Goal: Information Seeking & Learning: Check status

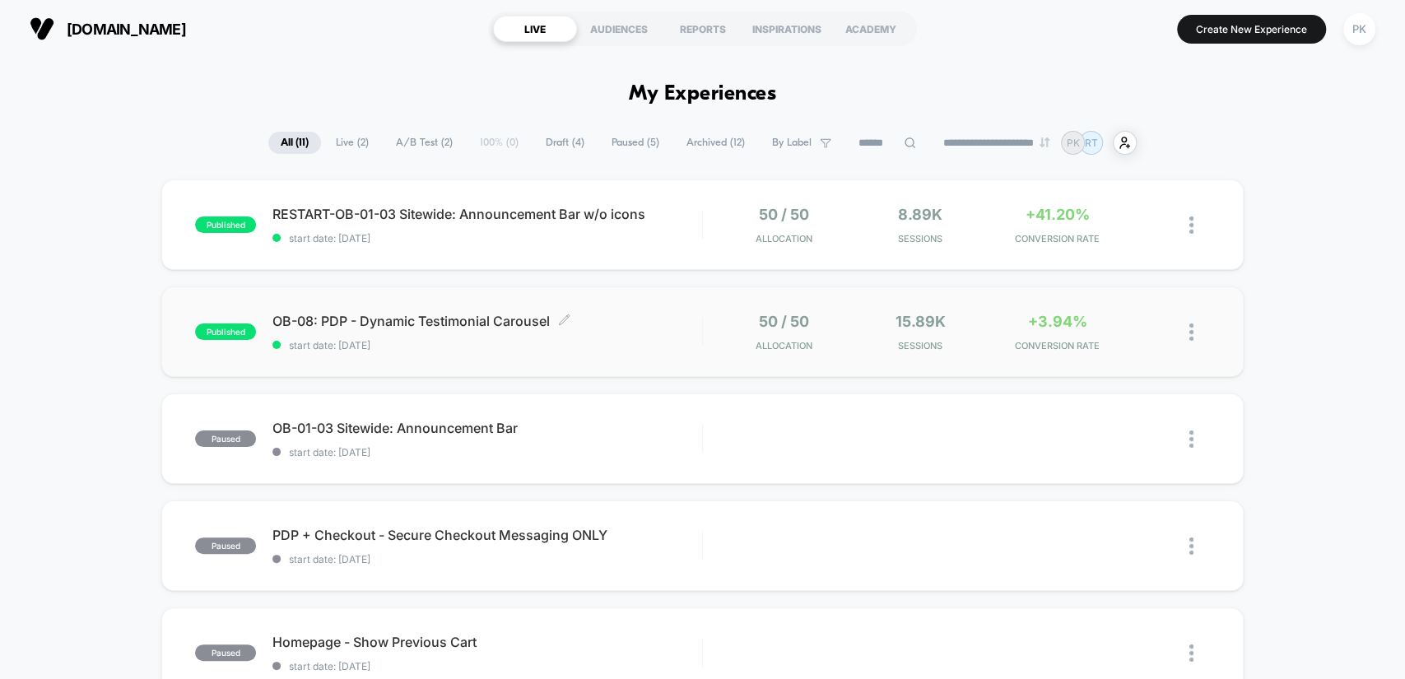
click at [564, 343] on span "start date: [DATE]" at bounding box center [486, 345] width 429 height 12
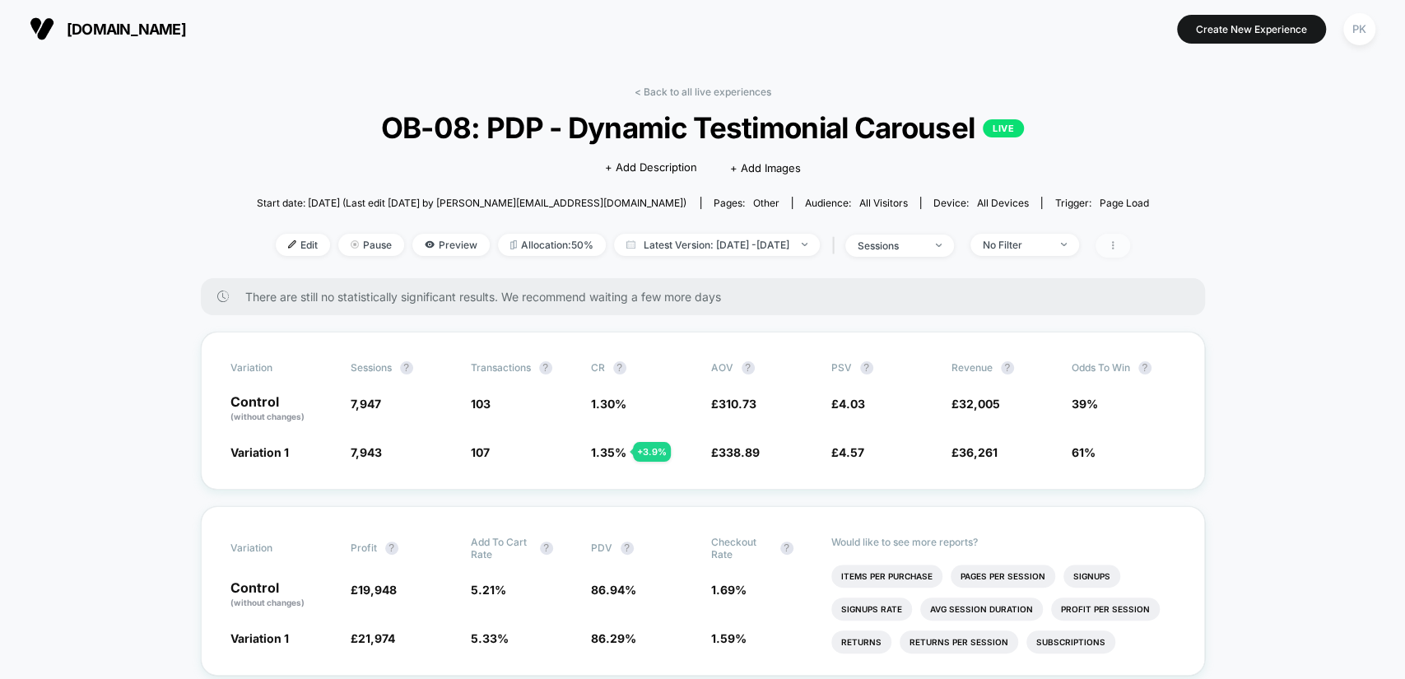
click at [1130, 234] on span at bounding box center [1112, 246] width 35 height 24
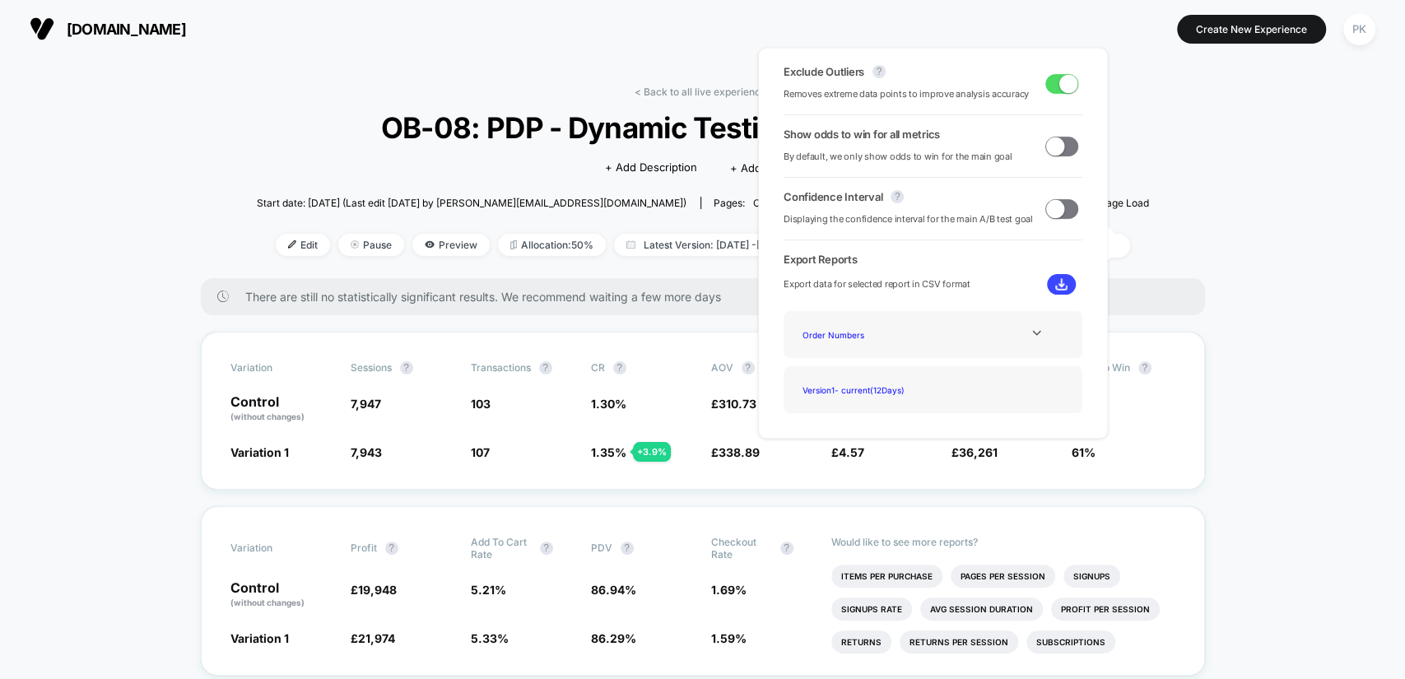
click at [1063, 89] on span at bounding box center [1068, 83] width 18 height 18
click at [1059, 87] on span at bounding box center [1061, 84] width 33 height 20
click at [1059, 87] on span at bounding box center [1068, 83] width 18 height 18
click at [1059, 87] on span at bounding box center [1061, 84] width 33 height 20
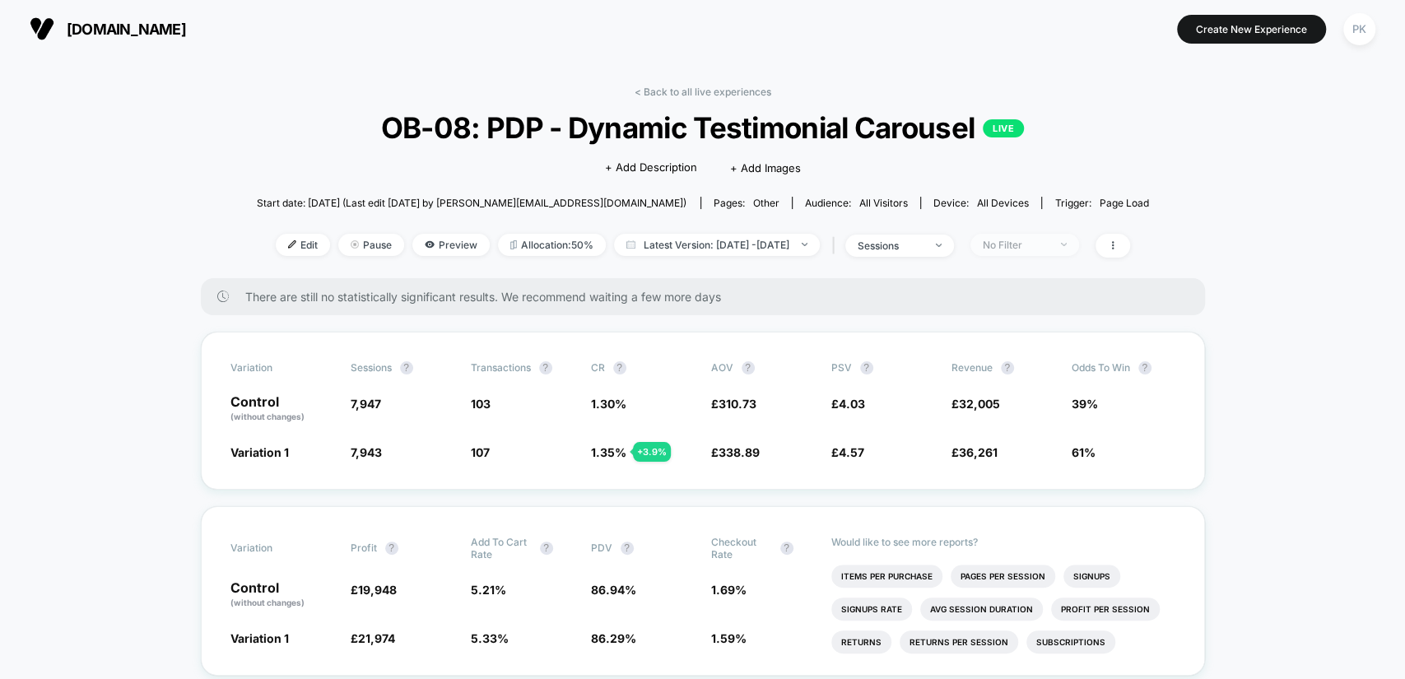
click at [1048, 243] on div "No Filter" at bounding box center [1016, 245] width 66 height 12
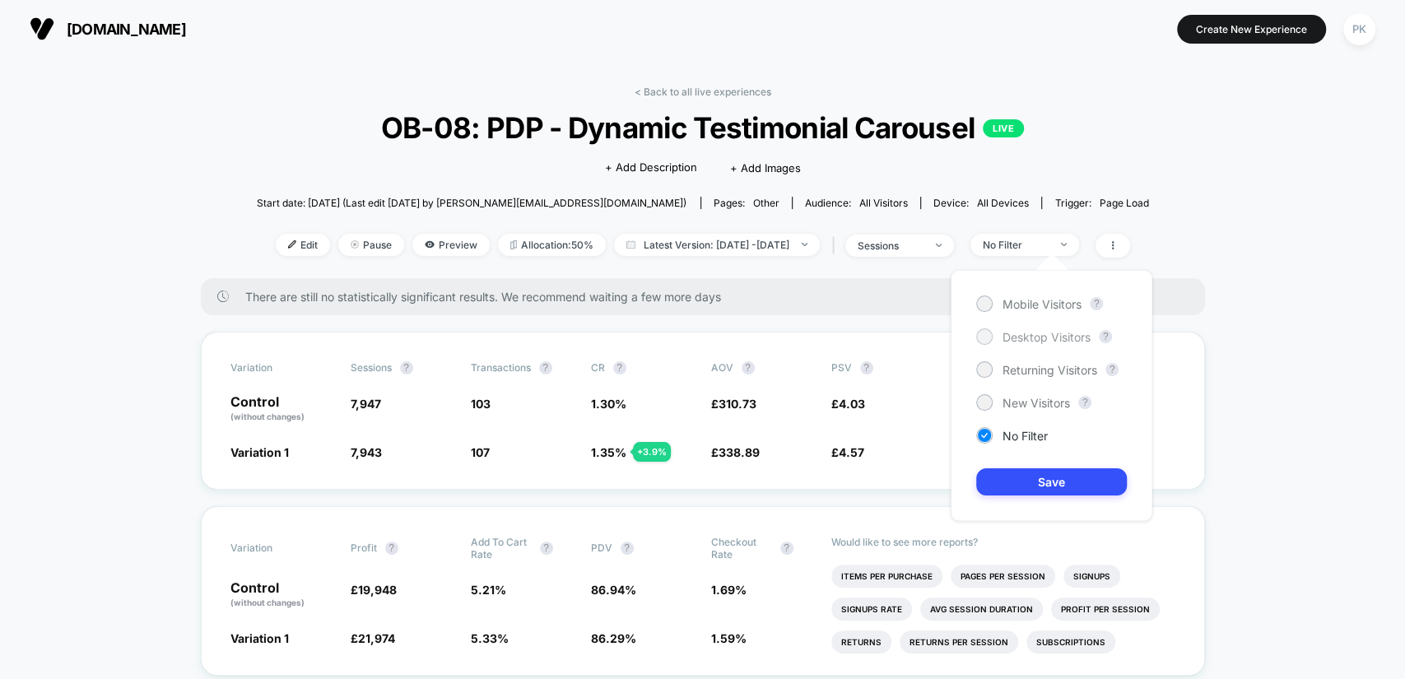
click at [1078, 340] on span "Desktop Visitors" at bounding box center [1046, 337] width 88 height 14
